Goal: Information Seeking & Learning: Learn about a topic

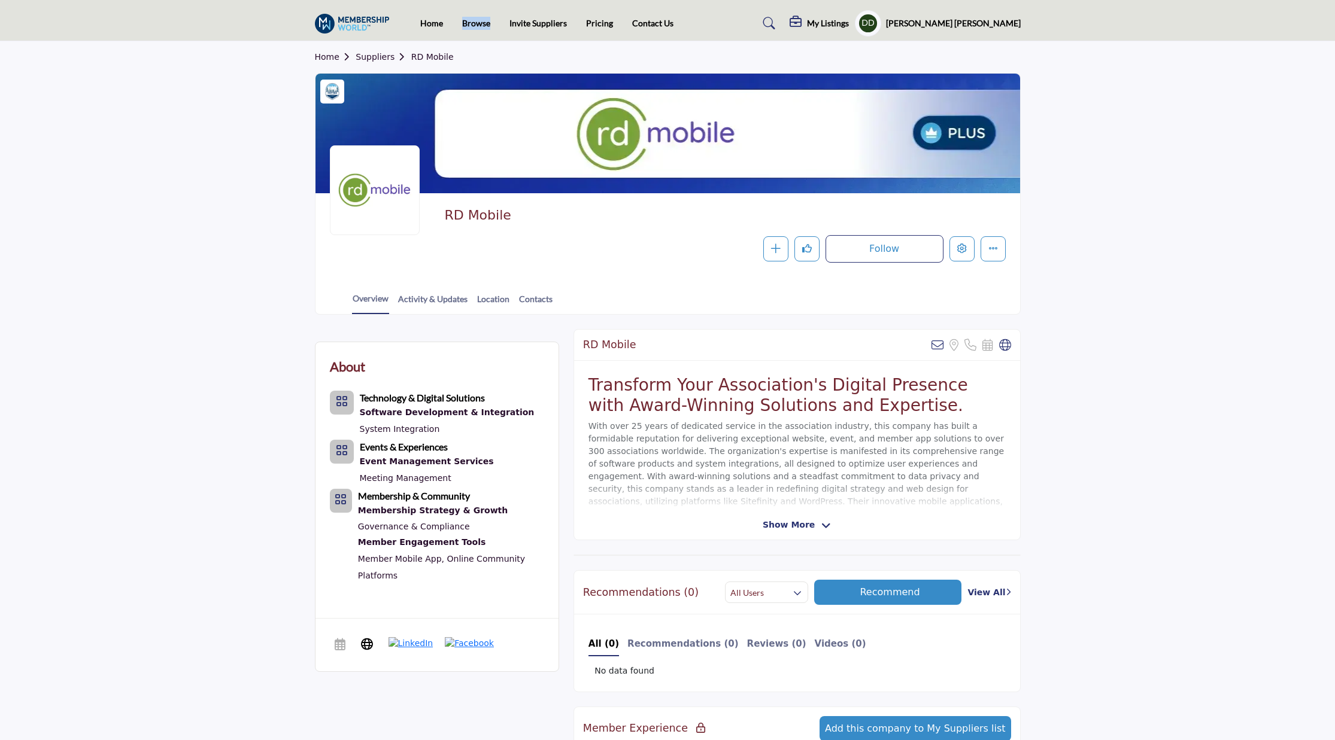
scroll to position [29, 0]
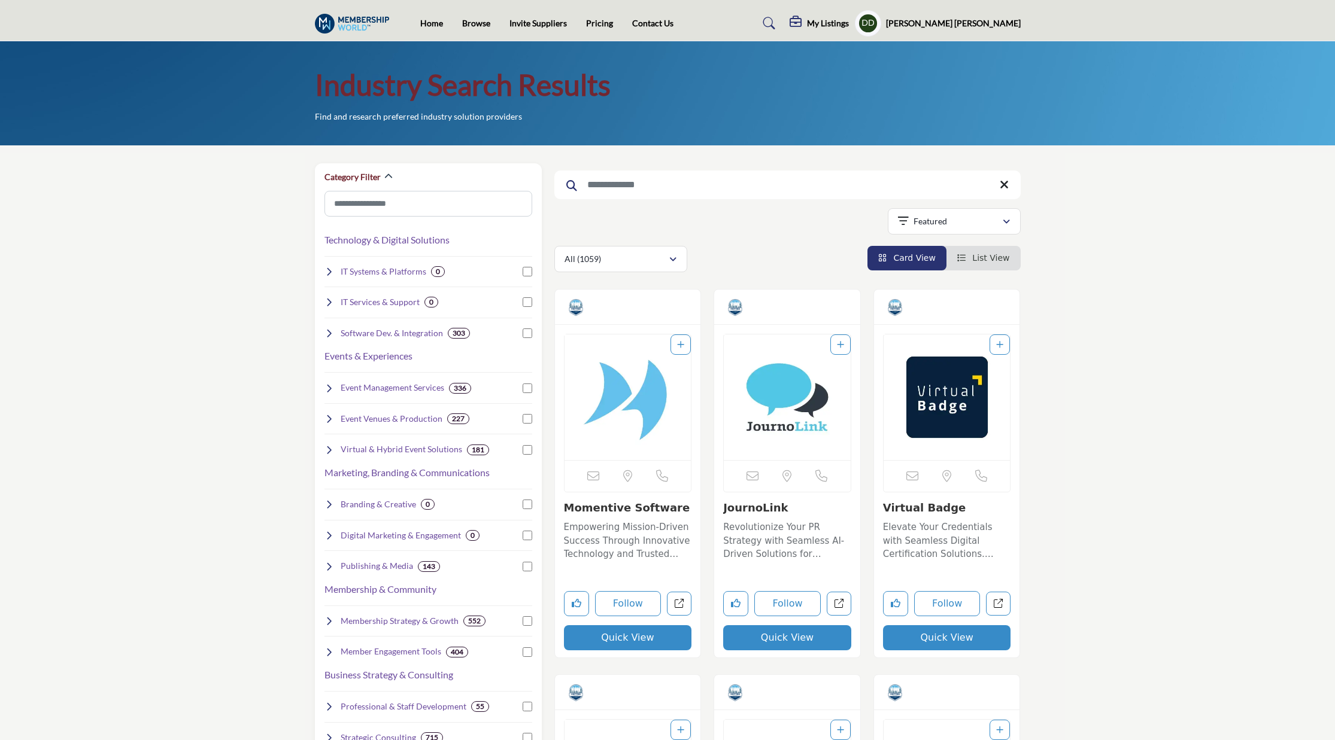
click at [621, 373] on img "Open Listing in new tab" at bounding box center [627, 398] width 127 height 126
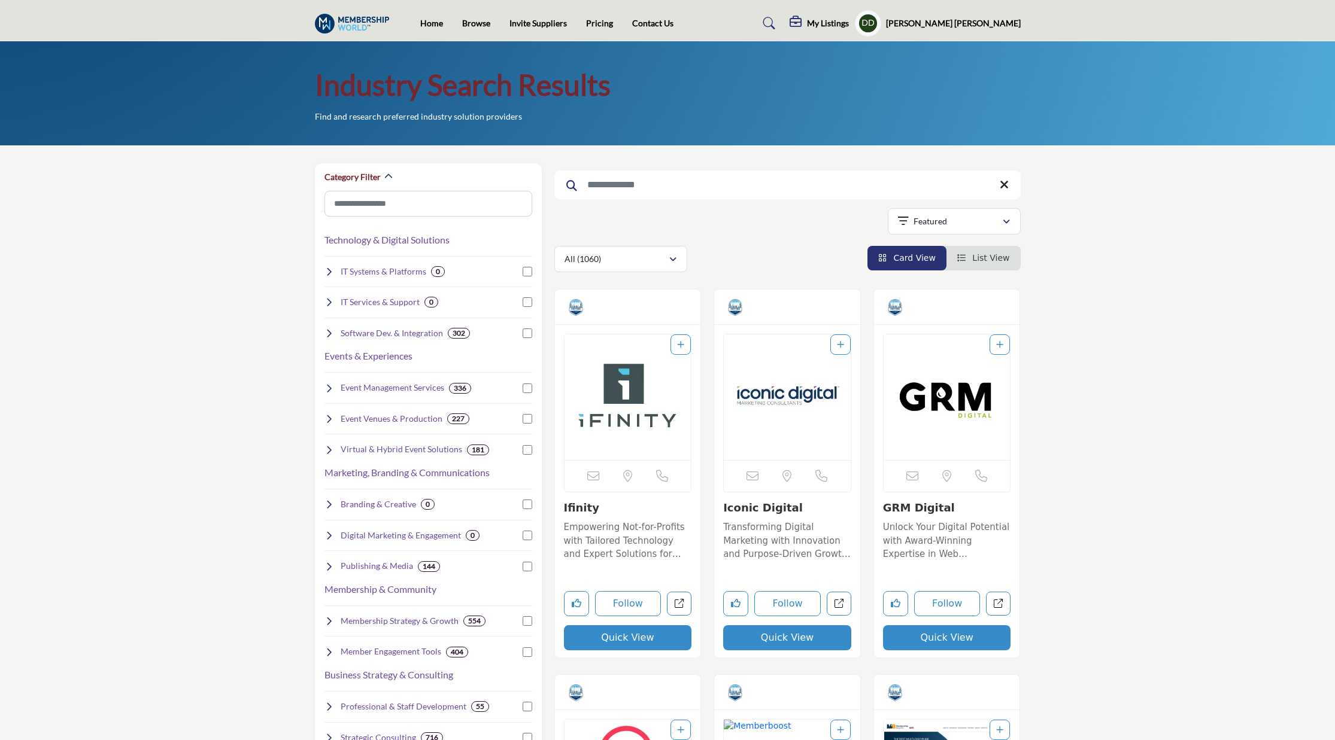
click at [652, 172] on input "Search Keyword" at bounding box center [787, 185] width 466 height 29
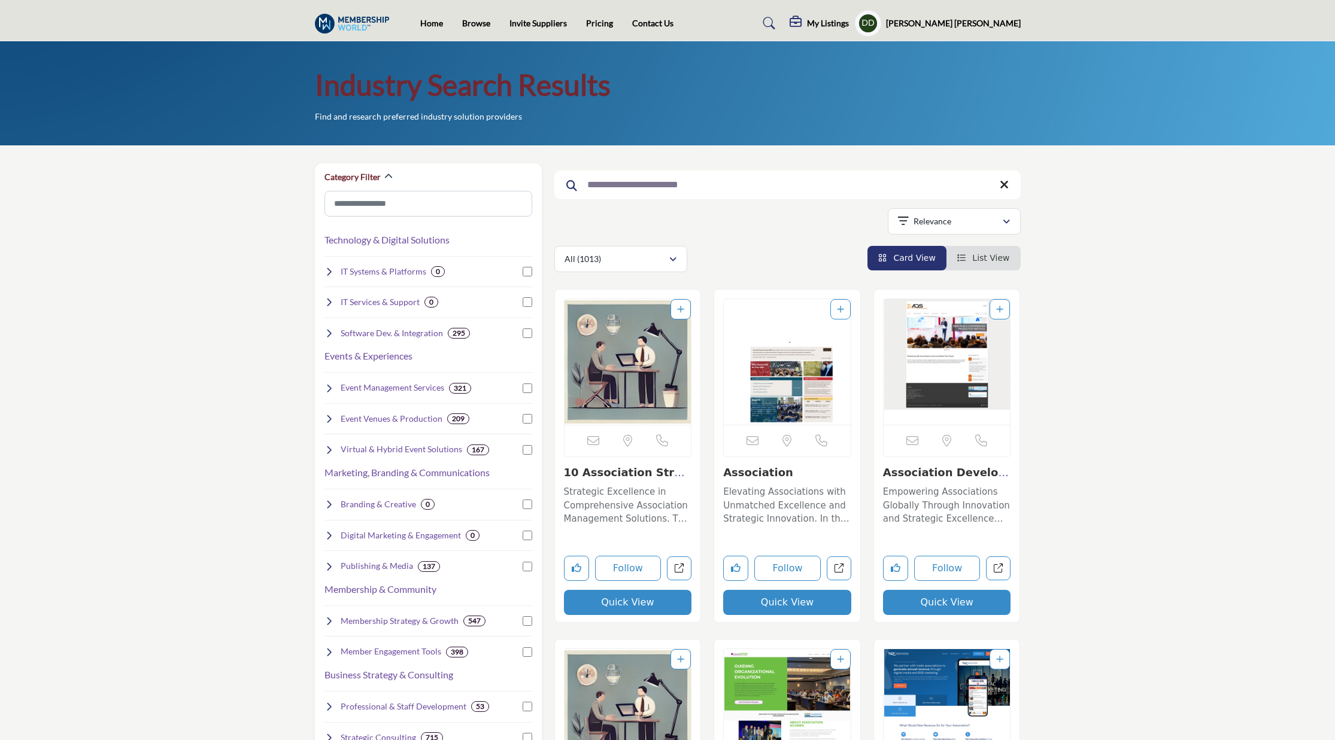
type input "**********"
click at [627, 396] on img "Open Listing in new tab" at bounding box center [627, 362] width 127 height 126
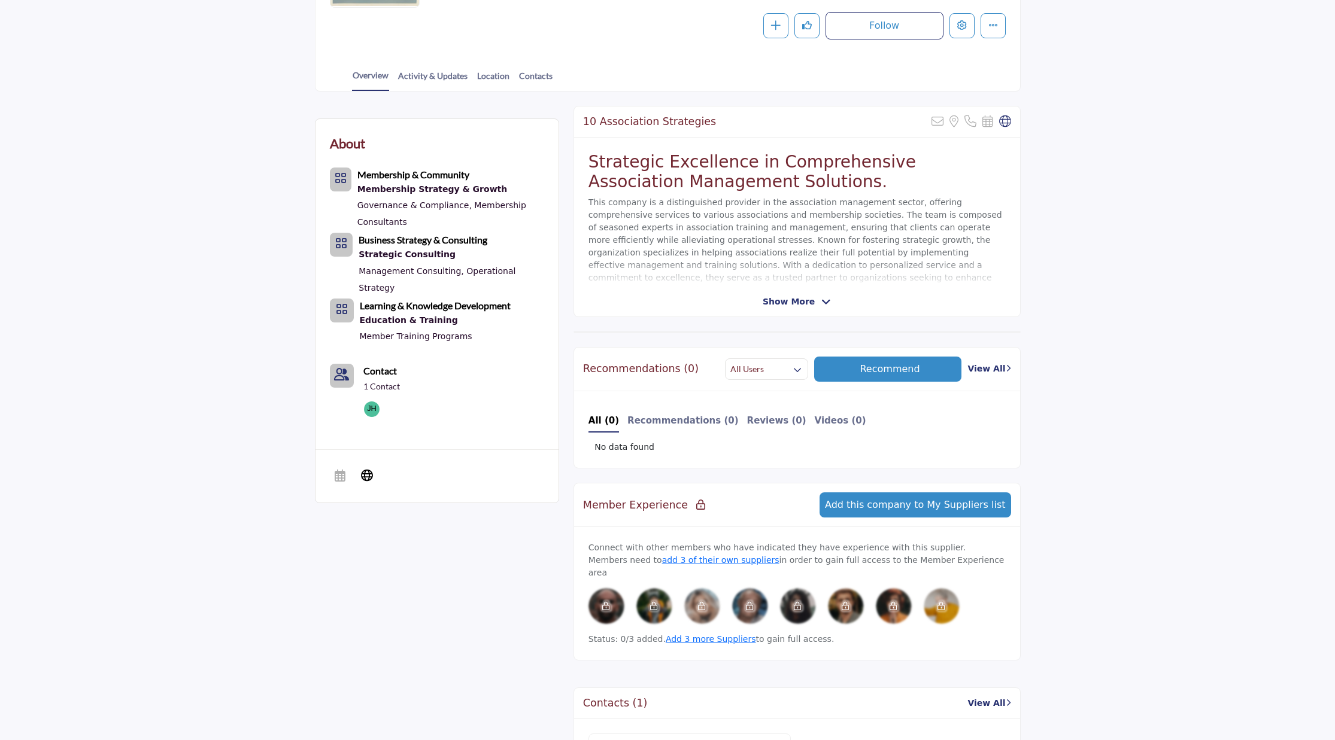
scroll to position [153, 0]
